Goal: Task Accomplishment & Management: Use online tool/utility

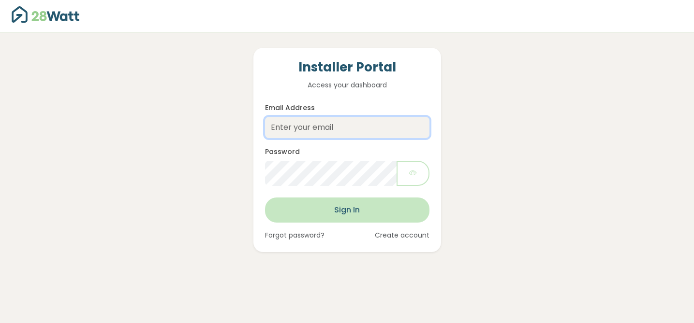
type input "[EMAIL_ADDRESS][DOMAIN_NAME]"
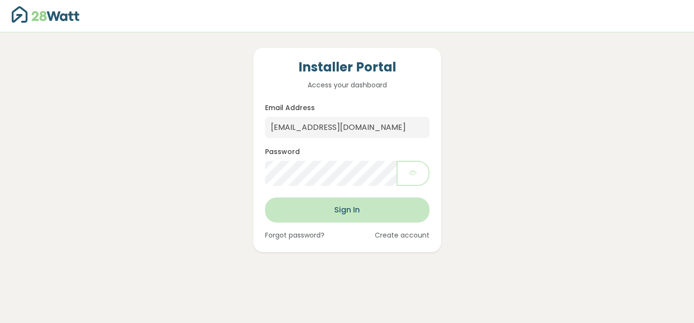
click at [344, 209] on button "Sign In" at bounding box center [347, 210] width 164 height 25
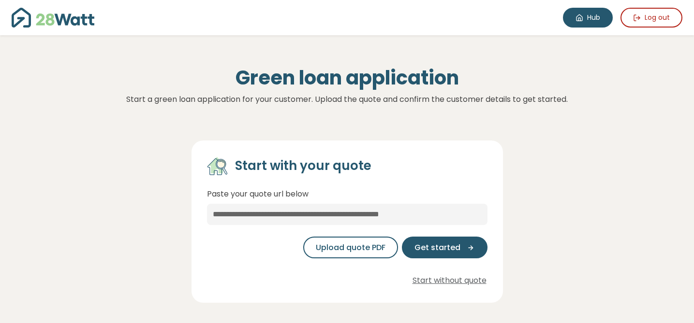
click at [589, 23] on link "Hub" at bounding box center [588, 18] width 50 height 20
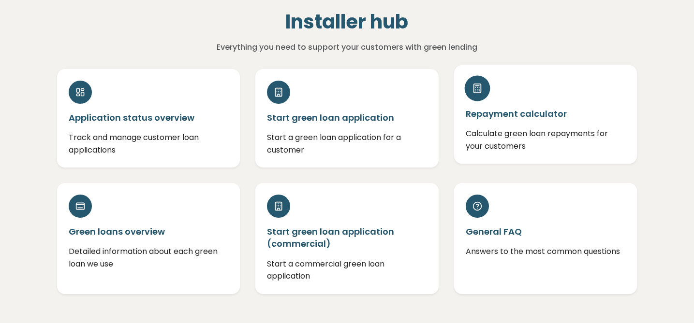
scroll to position [49, 0]
